Goal: Task Accomplishment & Management: Use online tool/utility

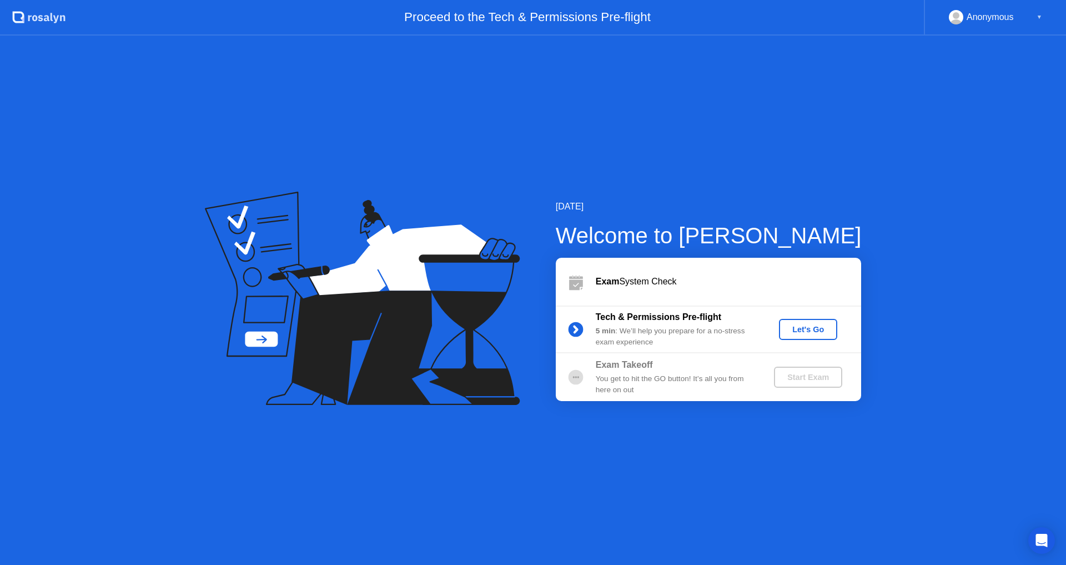
click at [822, 334] on div "Let's Go" at bounding box center [808, 329] width 49 height 9
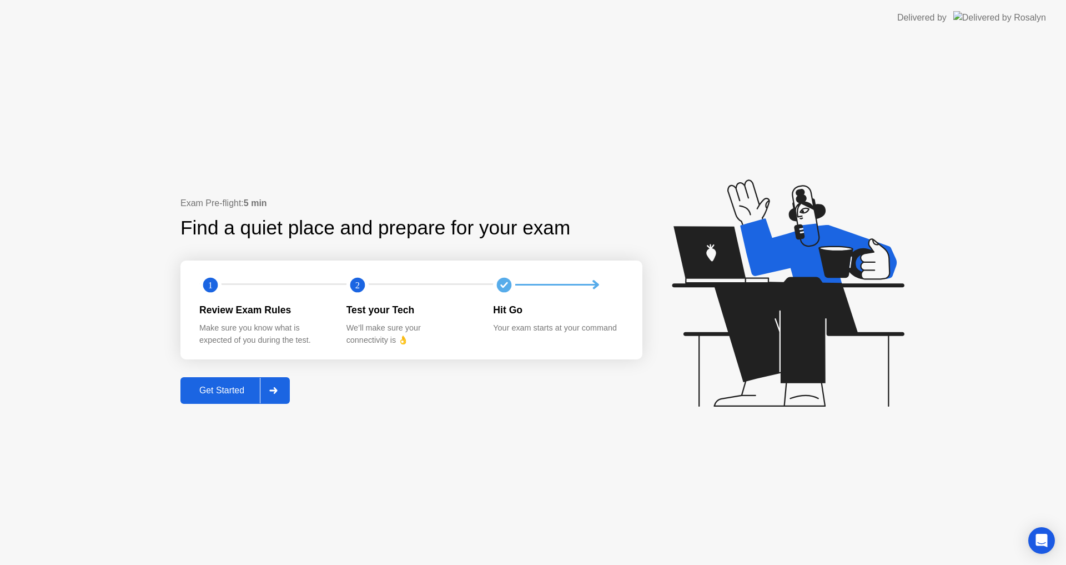
click at [237, 398] on button "Get Started" at bounding box center [234, 390] width 109 height 27
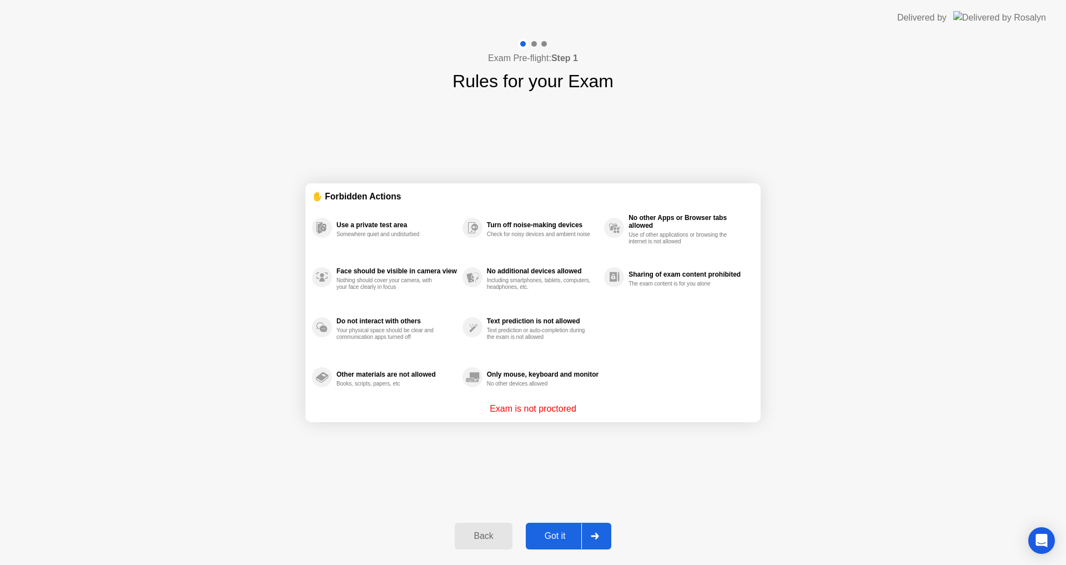
click at [557, 536] on div "Got it" at bounding box center [555, 536] width 52 height 10
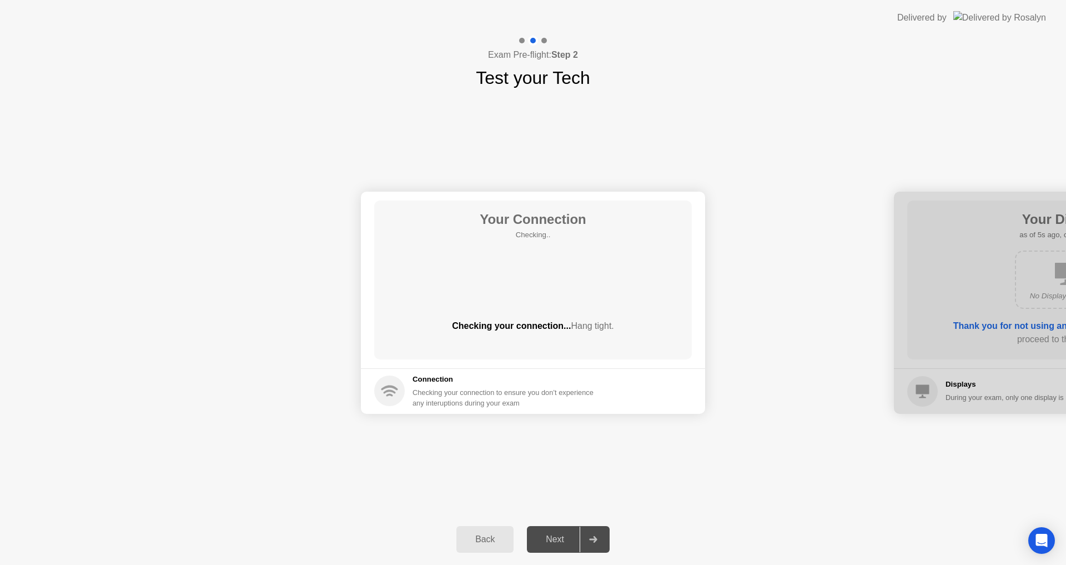
click at [547, 358] on div "Your Connection Checking.. Checking your connection... Hang tight." at bounding box center [533, 279] width 318 height 159
click at [548, 532] on button "Next" at bounding box center [568, 539] width 83 height 27
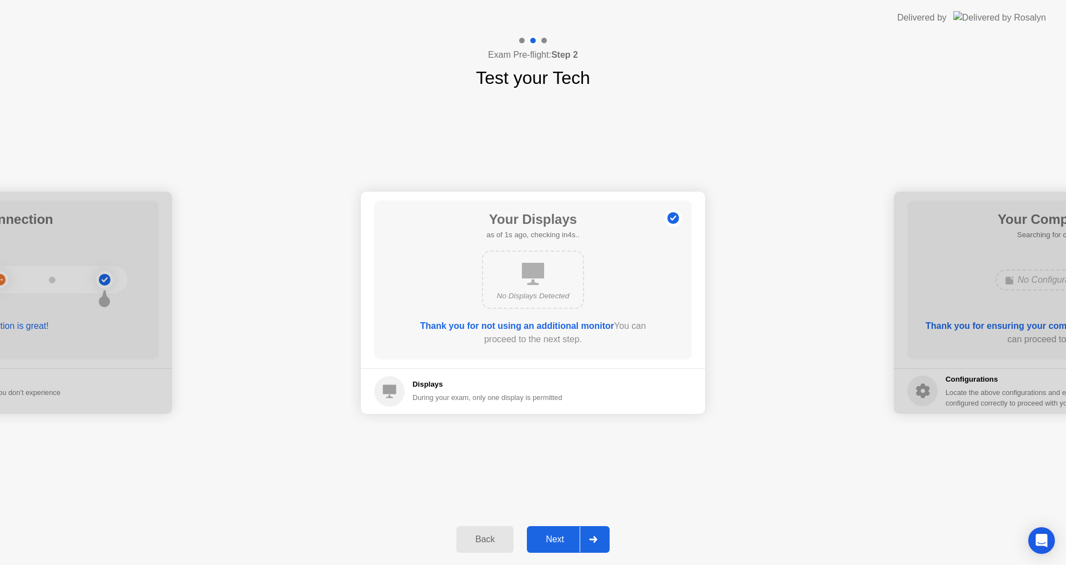
click at [548, 535] on div "Next" at bounding box center [554, 539] width 49 height 10
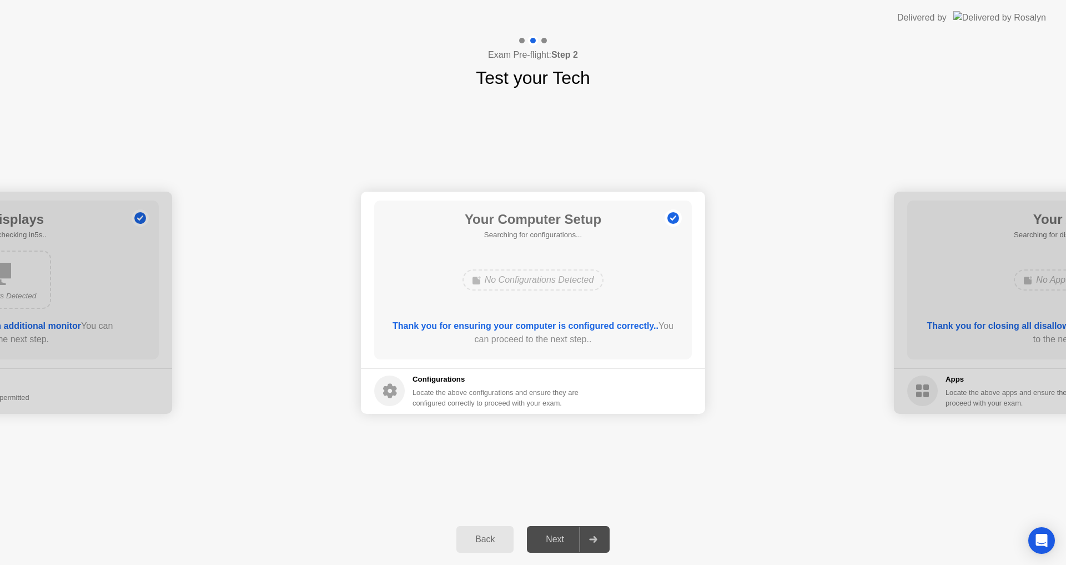
click at [548, 535] on div "Next" at bounding box center [554, 539] width 49 height 10
click at [513, 499] on div "Your Connection Your connection is great! Connection Checking your connection t…" at bounding box center [533, 302] width 1066 height 423
click at [548, 534] on div "Next" at bounding box center [554, 539] width 49 height 10
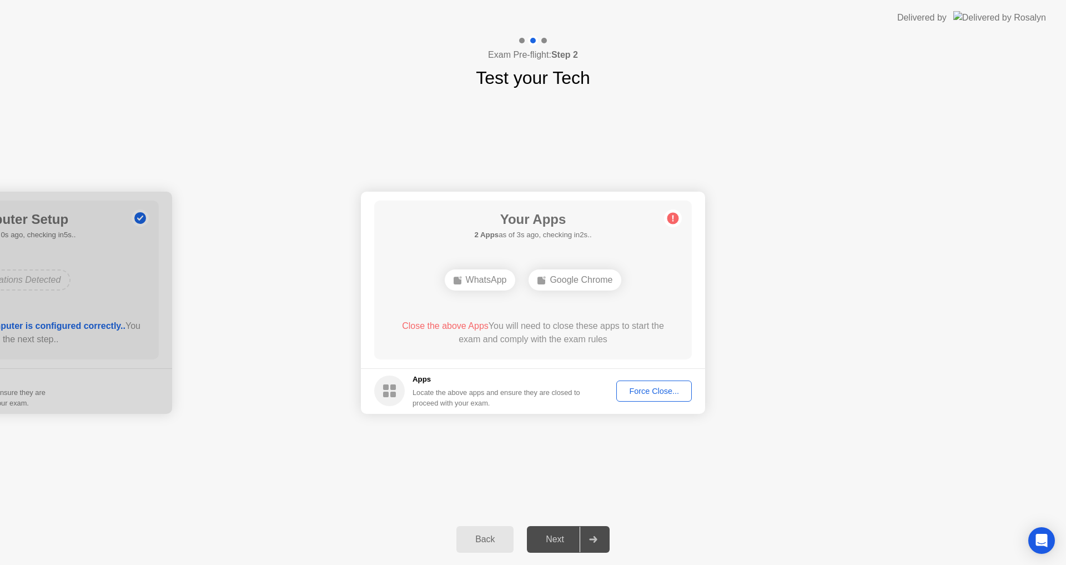
click at [535, 470] on div "Your Connection Your connection is great! Connection Checking your connection t…" at bounding box center [533, 302] width 1066 height 423
click at [557, 248] on div "Your Apps Searching for disallowed apps... WhatsApp Google Chrome Close the abo…" at bounding box center [533, 279] width 318 height 159
click at [638, 386] on div "Force Close..." at bounding box center [654, 390] width 68 height 9
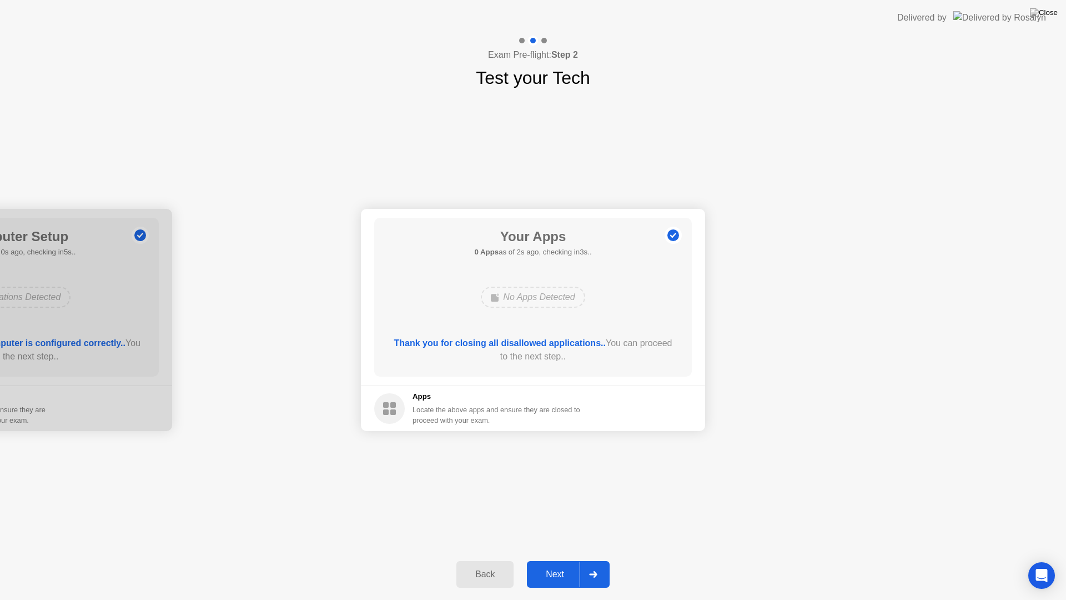
click at [544, 564] on div "Next" at bounding box center [554, 574] width 49 height 10
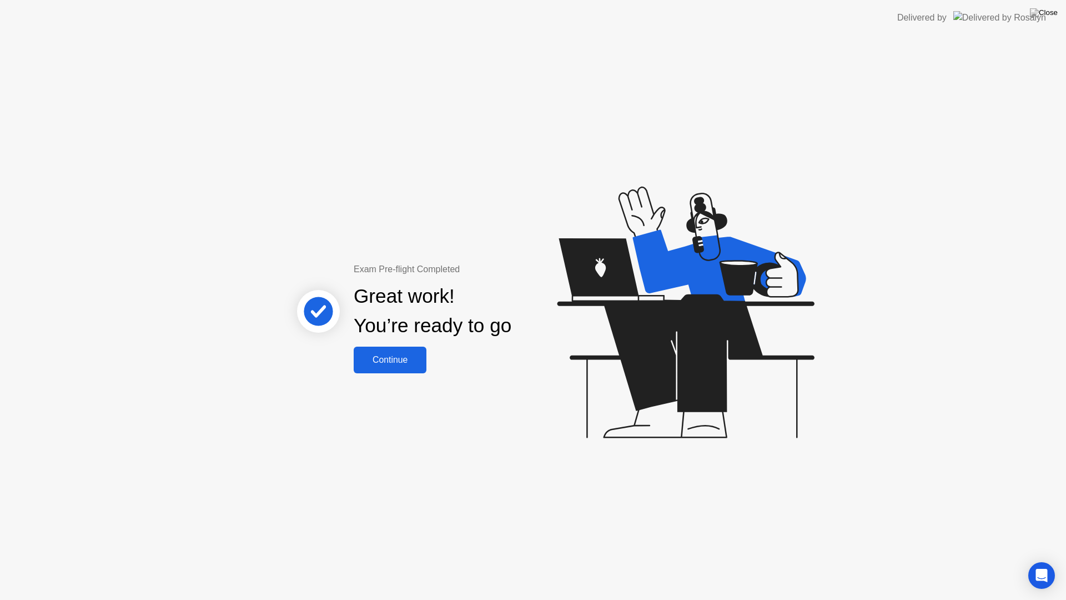
click at [401, 355] on div "Continue" at bounding box center [390, 360] width 66 height 10
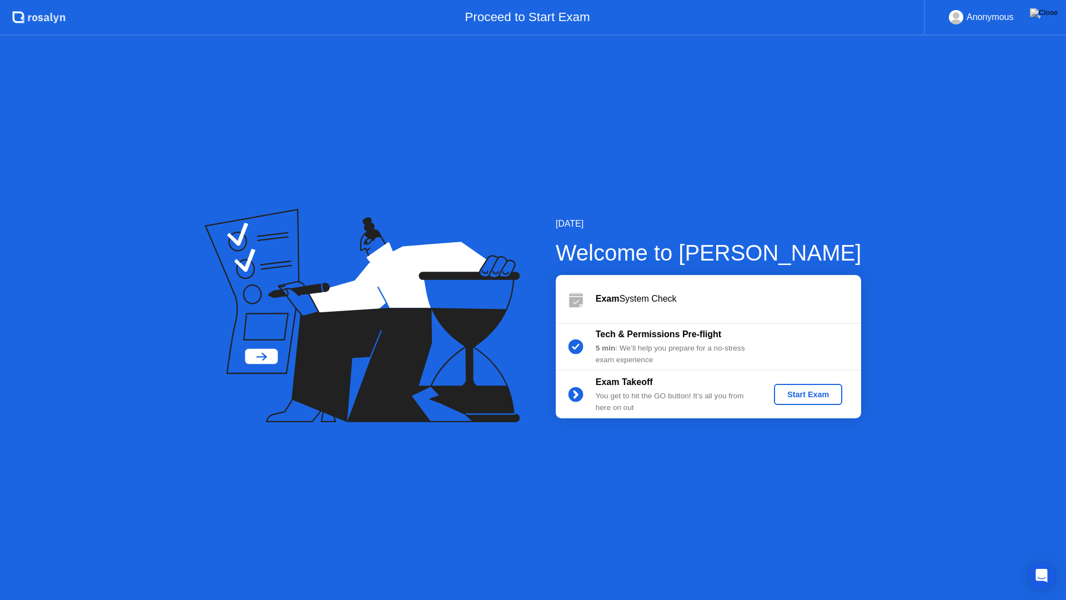
click at [818, 390] on div "Start Exam" at bounding box center [808, 394] width 59 height 9
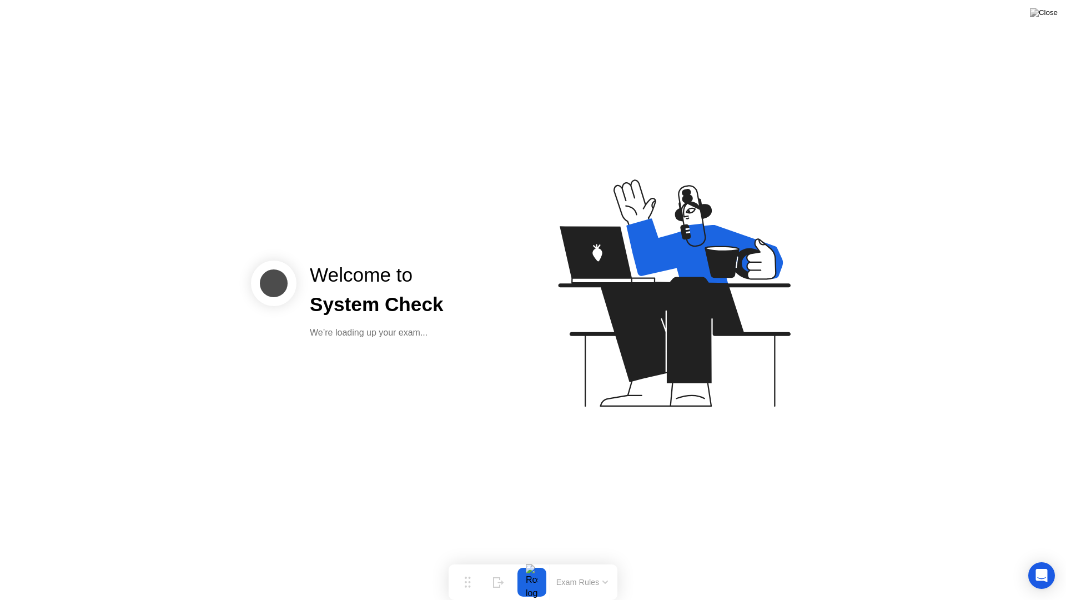
click at [595, 400] on icon at bounding box center [672, 298] width 287 height 284
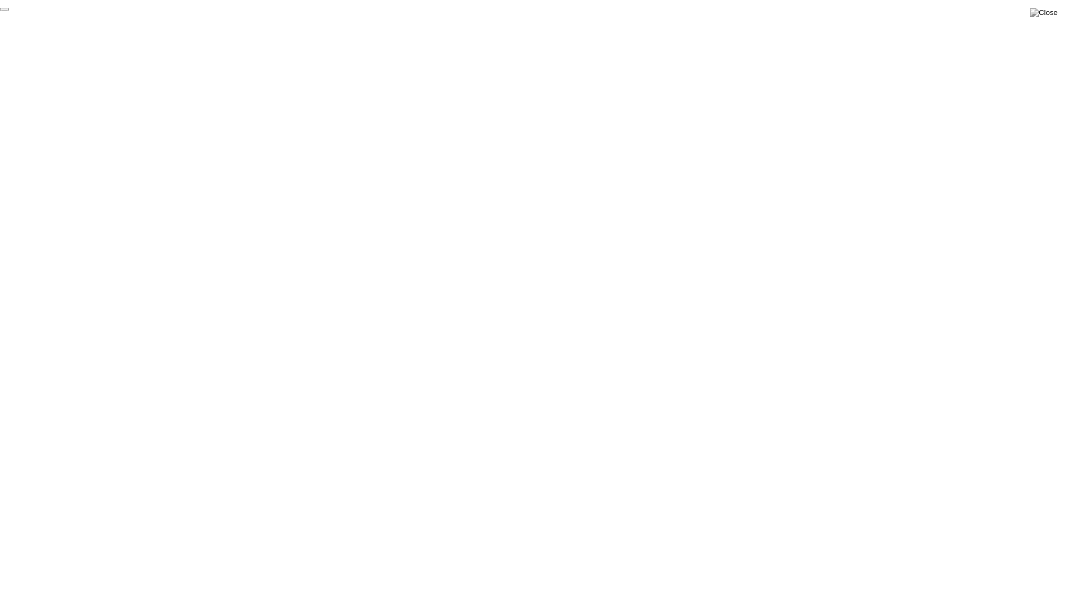
click div "End Proctoring Session"
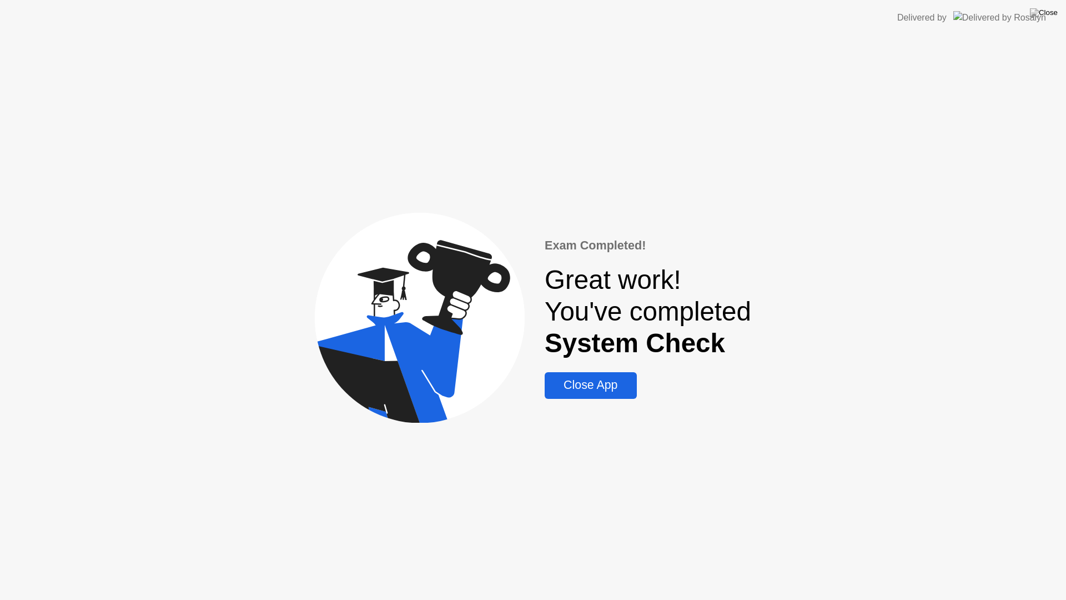
click at [603, 402] on div "Exam Completed! Great work! You've completed System Check Close App" at bounding box center [533, 318] width 1066 height 564
click at [604, 394] on button "Close App" at bounding box center [591, 385] width 92 height 27
